Goal: Check status: Check status

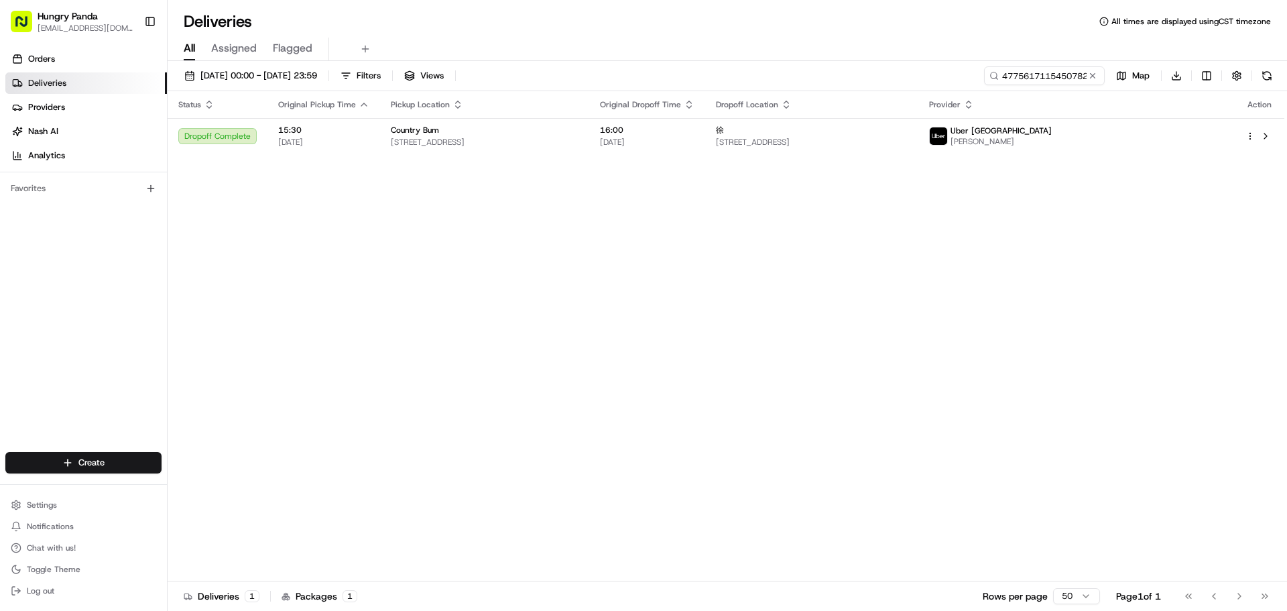
click at [1046, 86] on div "[DATE] 00:00 - [DATE] 23:59 Filters Views 4775617115450782301611 Map Download" at bounding box center [727, 78] width 1119 height 25
click at [1046, 77] on input "4775617115450782301611" at bounding box center [1024, 75] width 161 height 19
paste input "3785629015259711211310"
type input "3785629015259711211310"
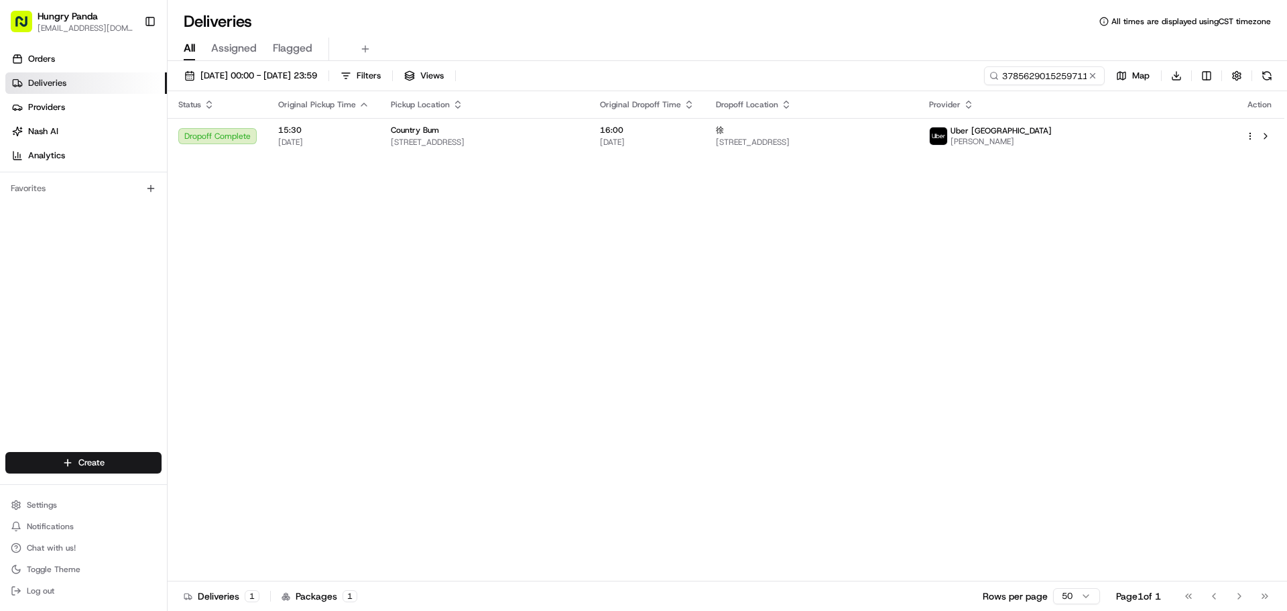
click at [1035, 190] on div "Status Original Pickup Time Pickup Location Original Dropoff Time Dropoff Locat…" at bounding box center [726, 336] width 1117 height 490
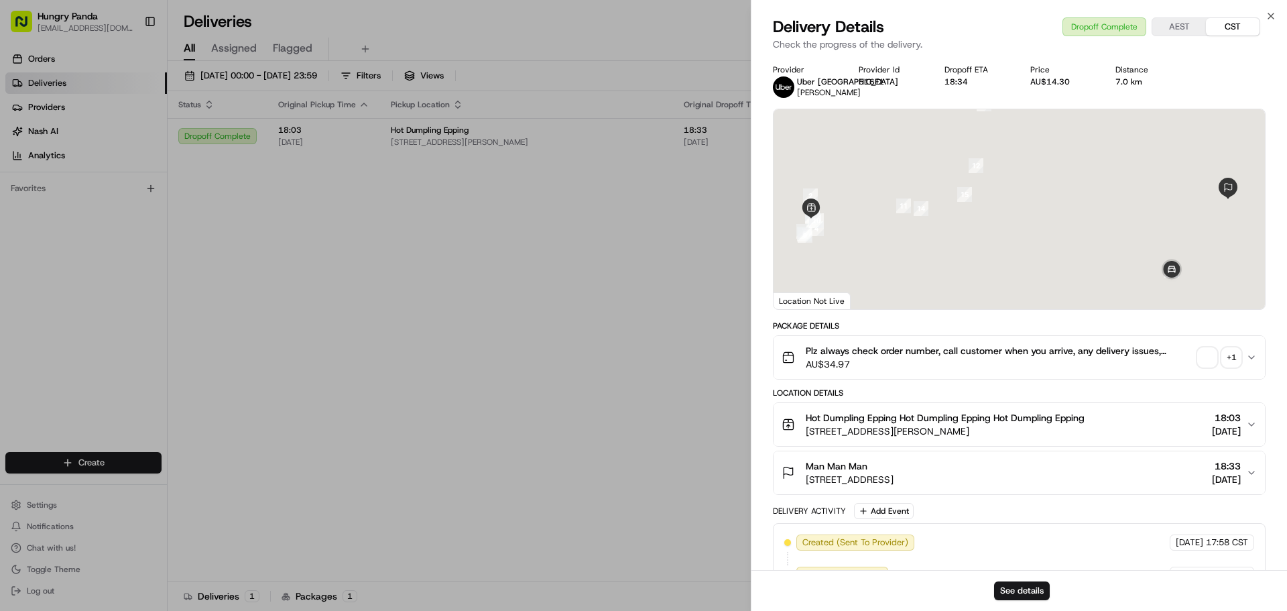
click at [1195, 357] on div "Plz always check order number, call customer when you arrive, any delivery issu…" at bounding box center [1013, 357] width 464 height 27
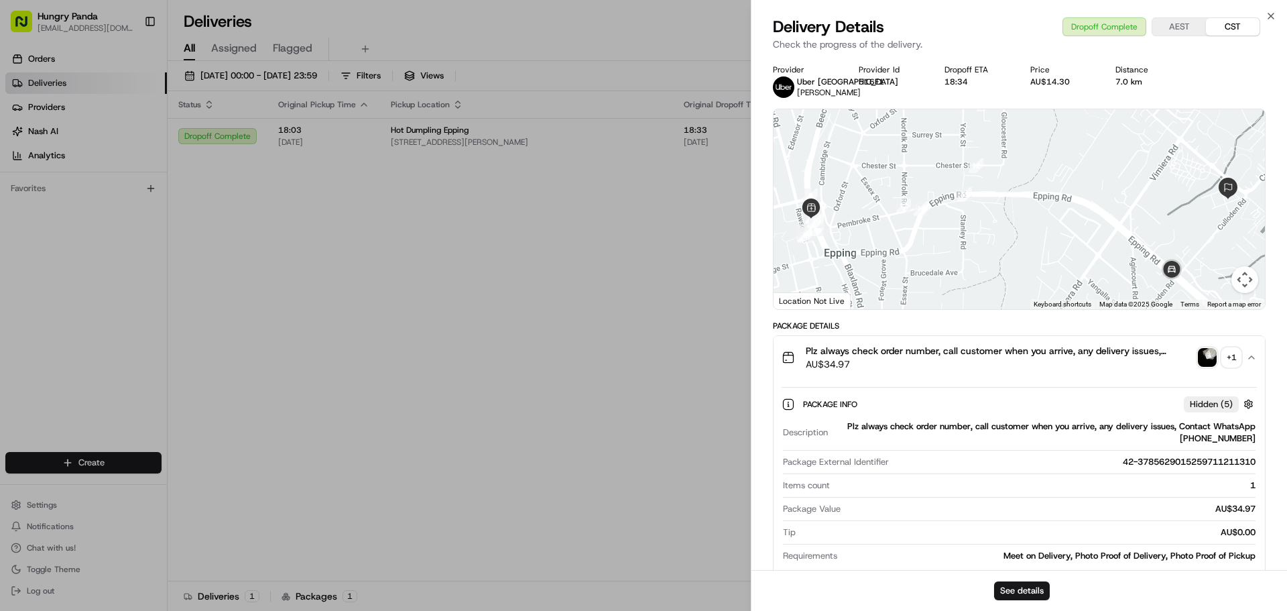
click at [1206, 346] on div "Plz always check order number, call customer when you arrive, any delivery issu…" at bounding box center [1013, 357] width 464 height 27
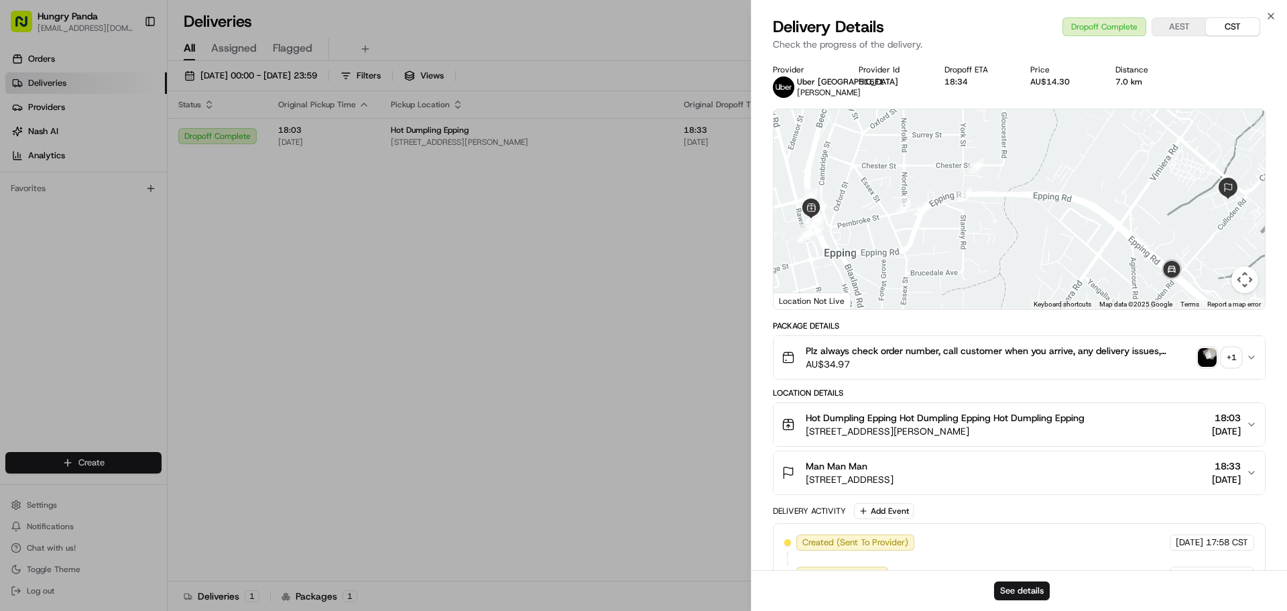
click at [1211, 352] on img "button" at bounding box center [1207, 357] width 19 height 19
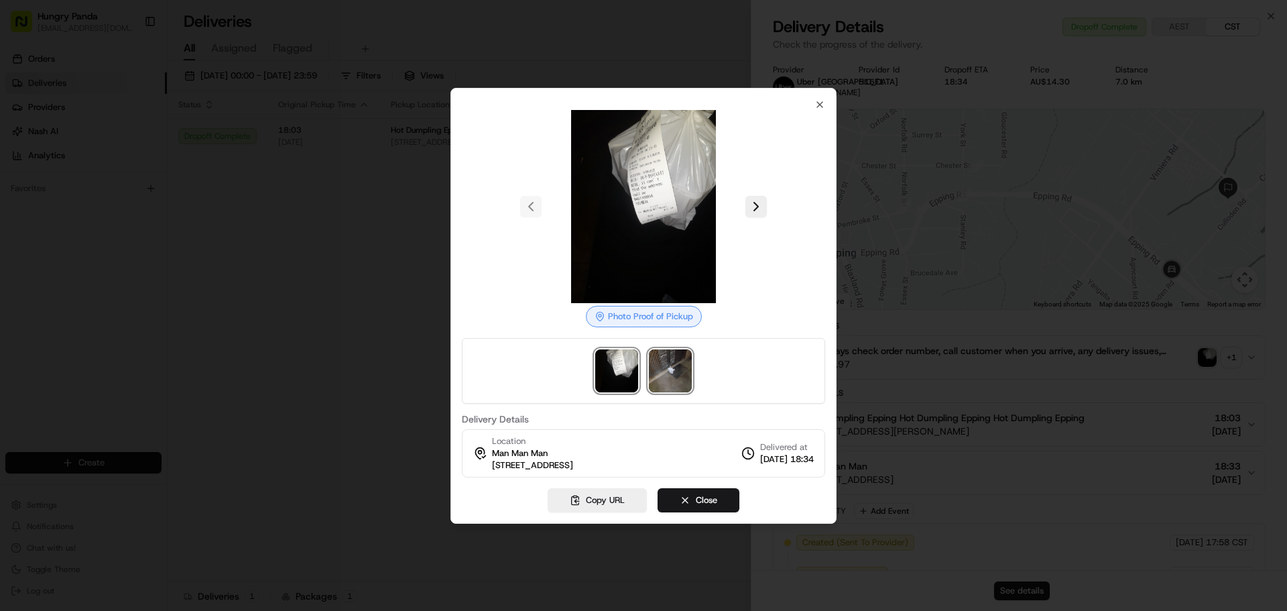
click at [667, 372] on img at bounding box center [670, 370] width 43 height 43
click at [667, 371] on img at bounding box center [670, 370] width 43 height 43
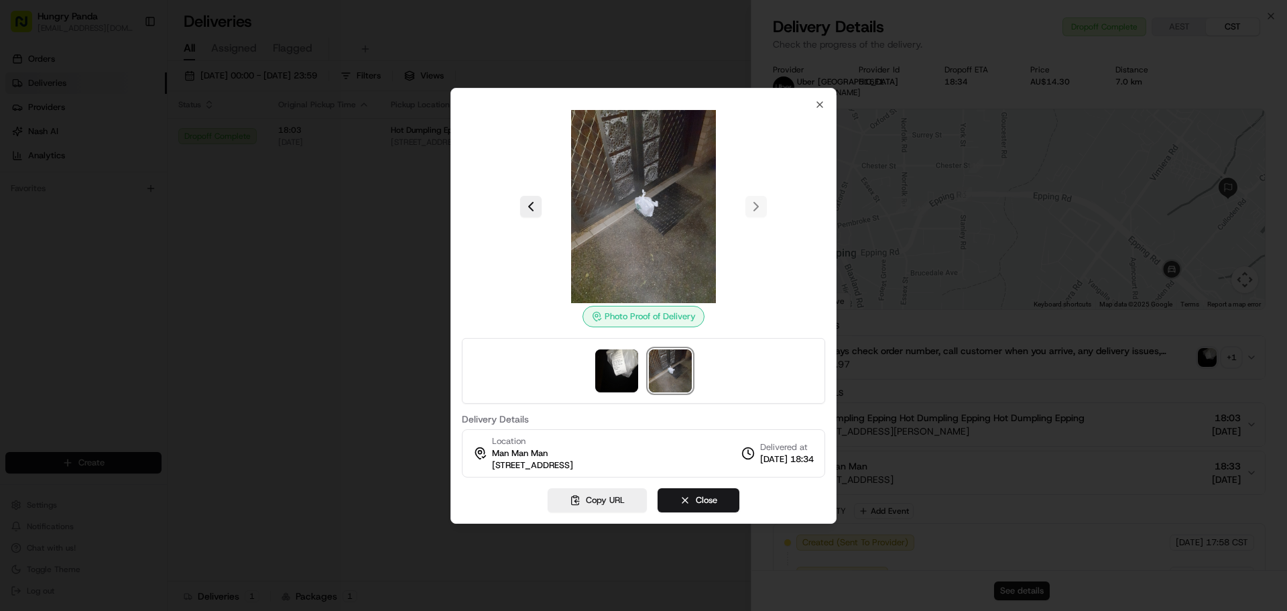
click at [459, 304] on div "Photo Proof of Delivery Delivery Details Location Man Man Man 122CR, [STREET_AD…" at bounding box center [643, 306] width 386 height 436
click at [424, 297] on div at bounding box center [643, 305] width 1287 height 611
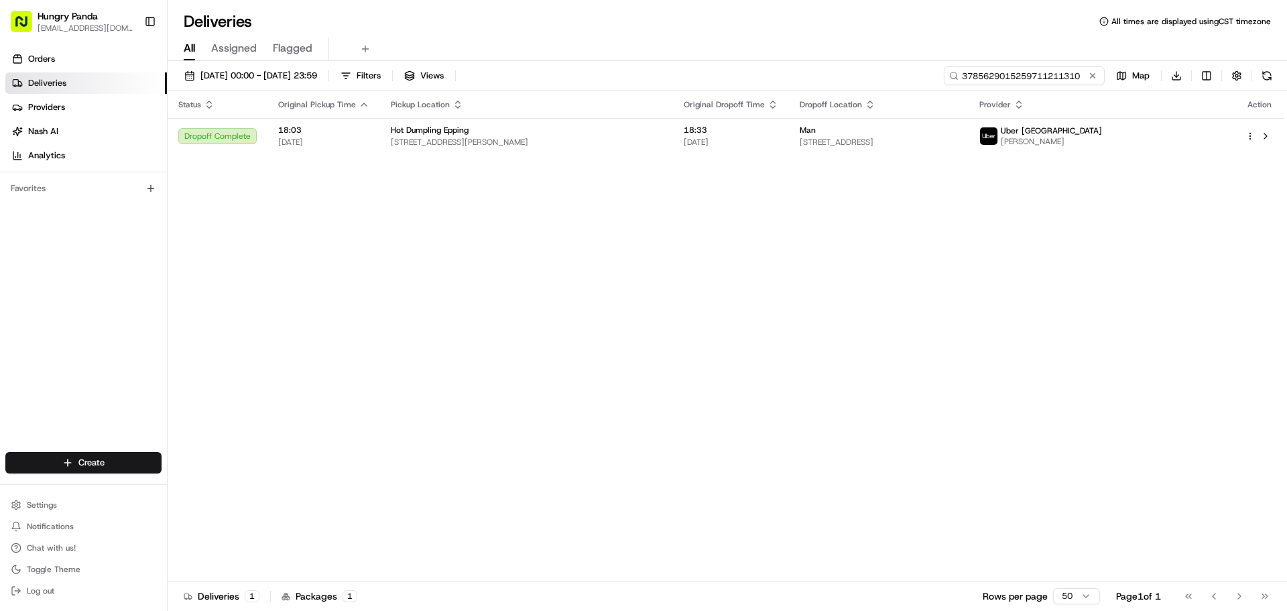
click at [1058, 71] on input "3785629015259711211310" at bounding box center [1024, 75] width 161 height 19
paste input "1686626165555767041623"
click at [1058, 71] on input "3785629015259711211310" at bounding box center [1024, 75] width 161 height 19
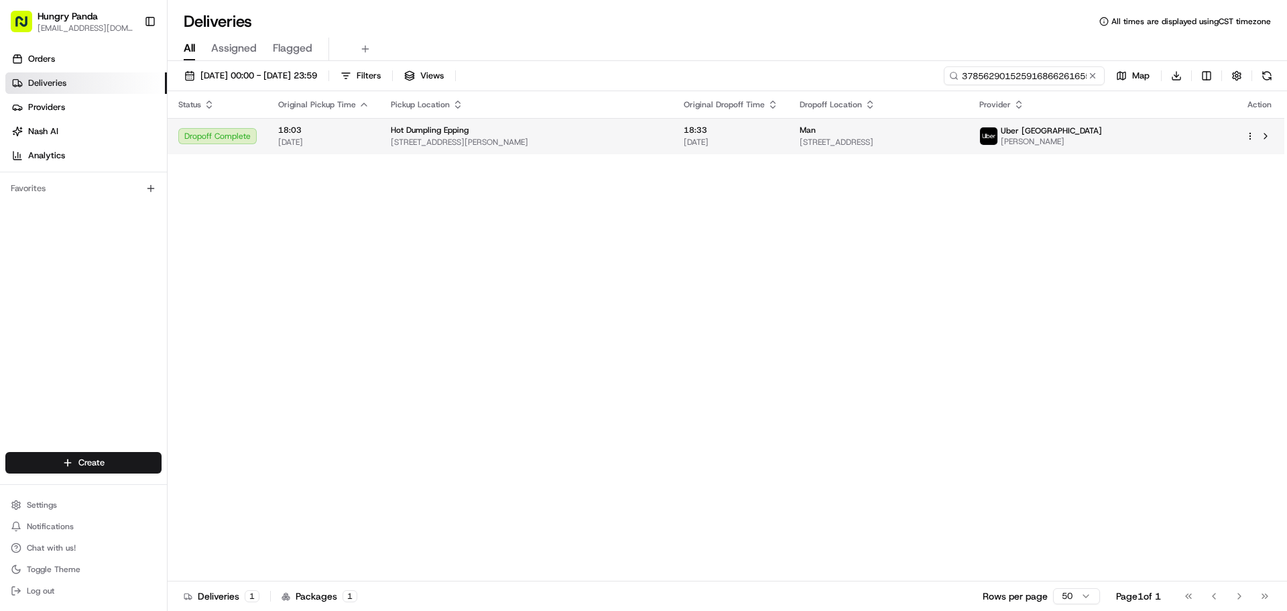
scroll to position [0, 74]
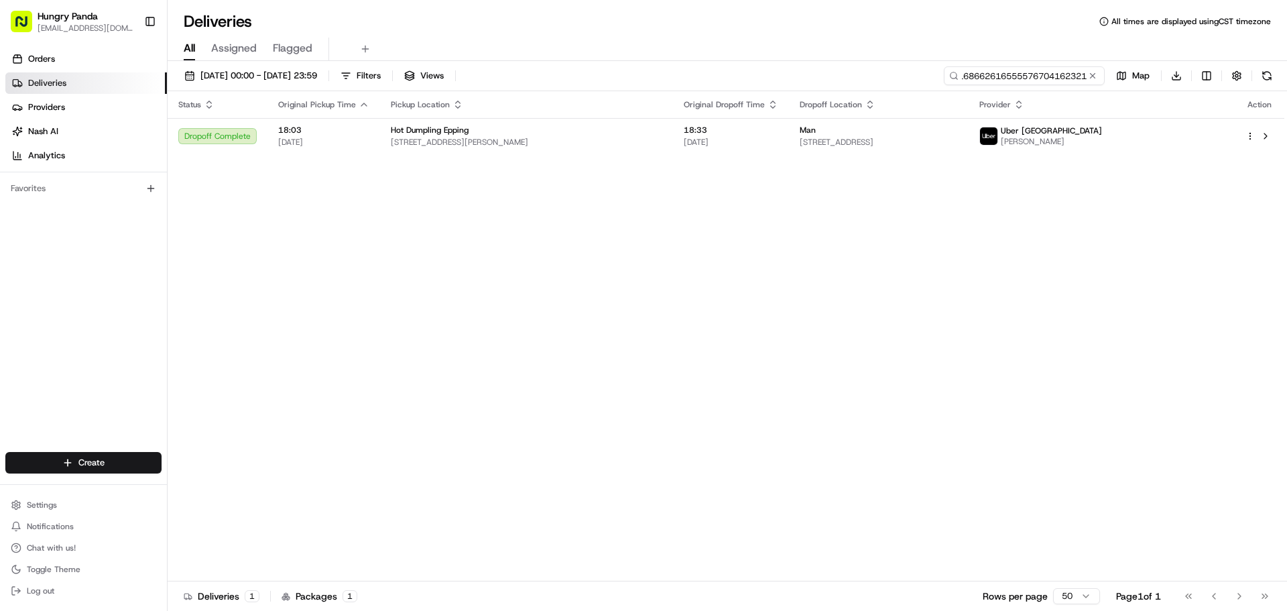
click at [1055, 71] on input "37856290152591686626165555767041623211310" at bounding box center [1024, 75] width 161 height 19
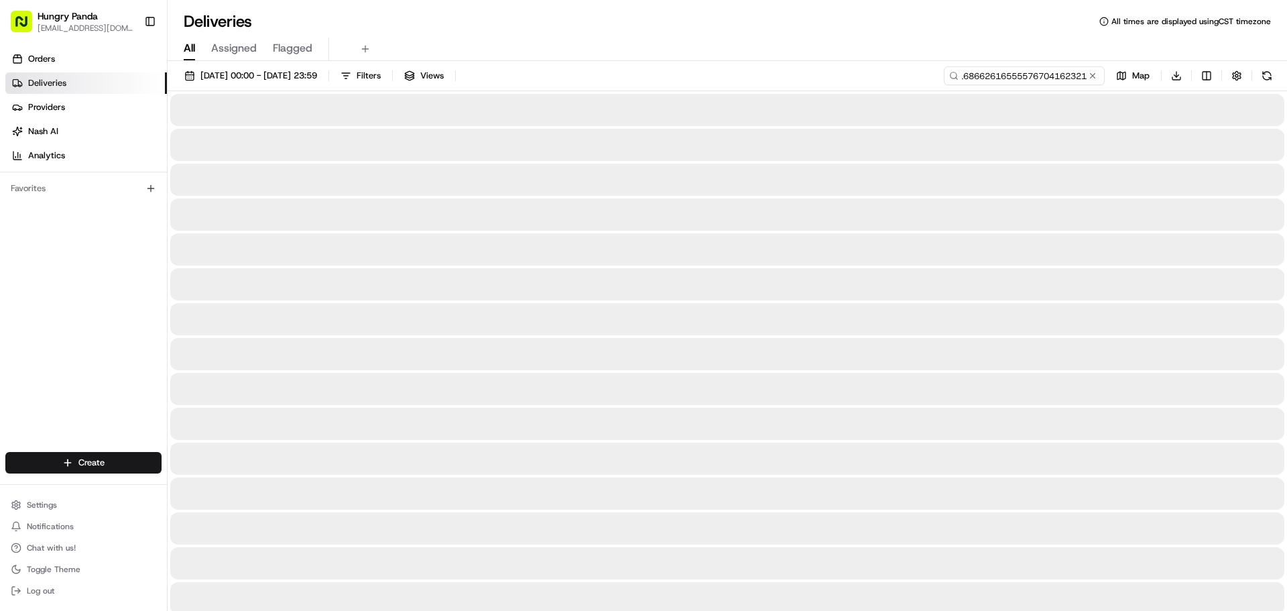
click at [1055, 71] on input "37856290152591686626165555767041623211310" at bounding box center [1024, 75] width 161 height 19
type input "1686626165555767041623"
click at [1136, 121] on div at bounding box center [727, 110] width 1114 height 32
click at [1146, 151] on div at bounding box center [727, 145] width 1114 height 32
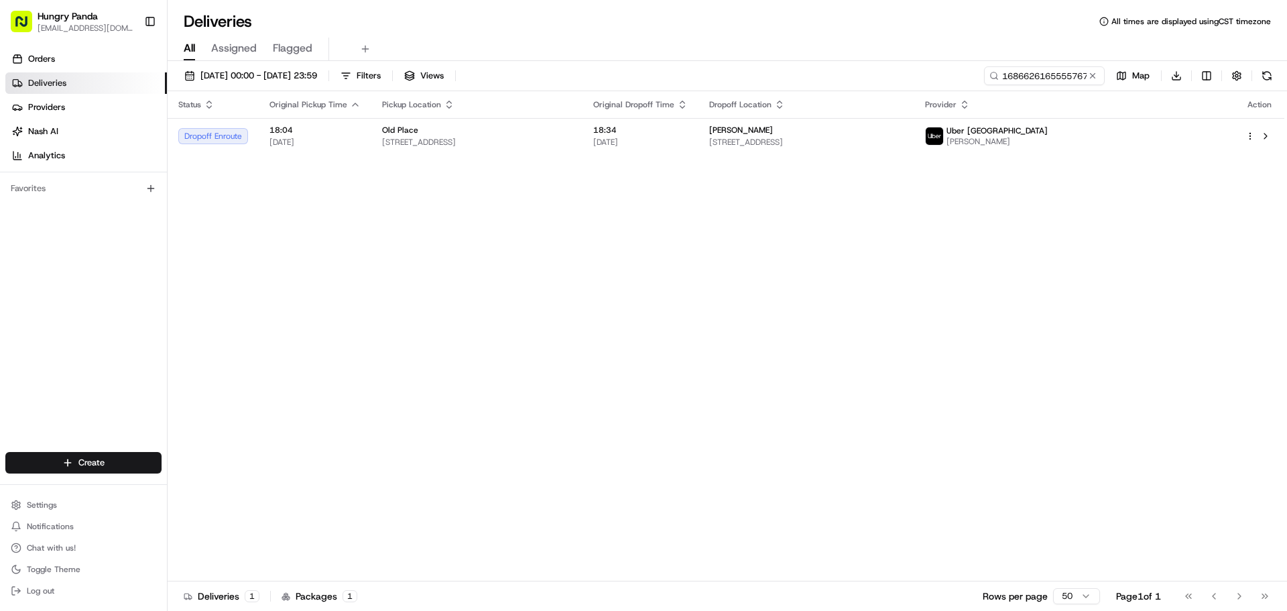
click at [1047, 132] on span "Uber [GEOGRAPHIC_DATA]" at bounding box center [996, 130] width 101 height 11
